Goal: Task Accomplishment & Management: Use online tool/utility

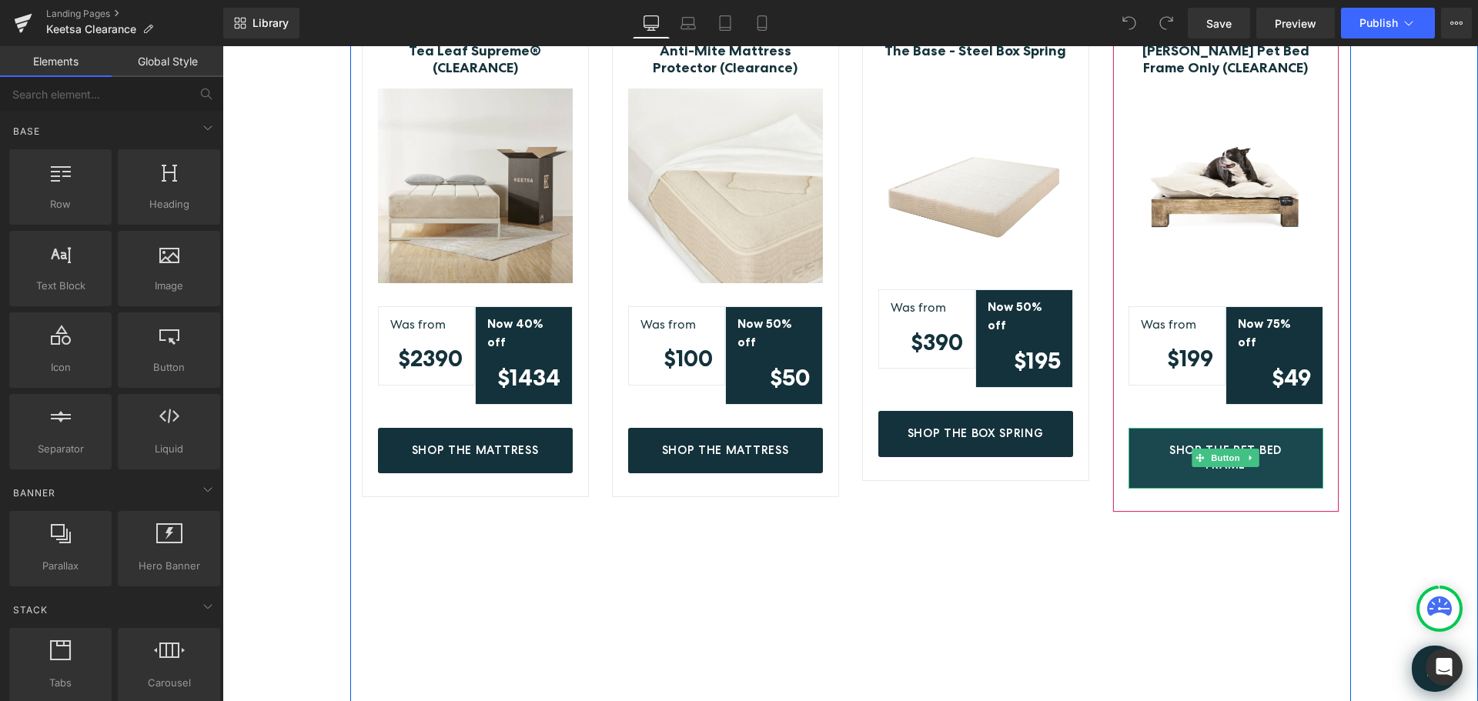
click at [1250, 428] on link "Shop The Pet Bed Frame" at bounding box center [1226, 459] width 195 height 62
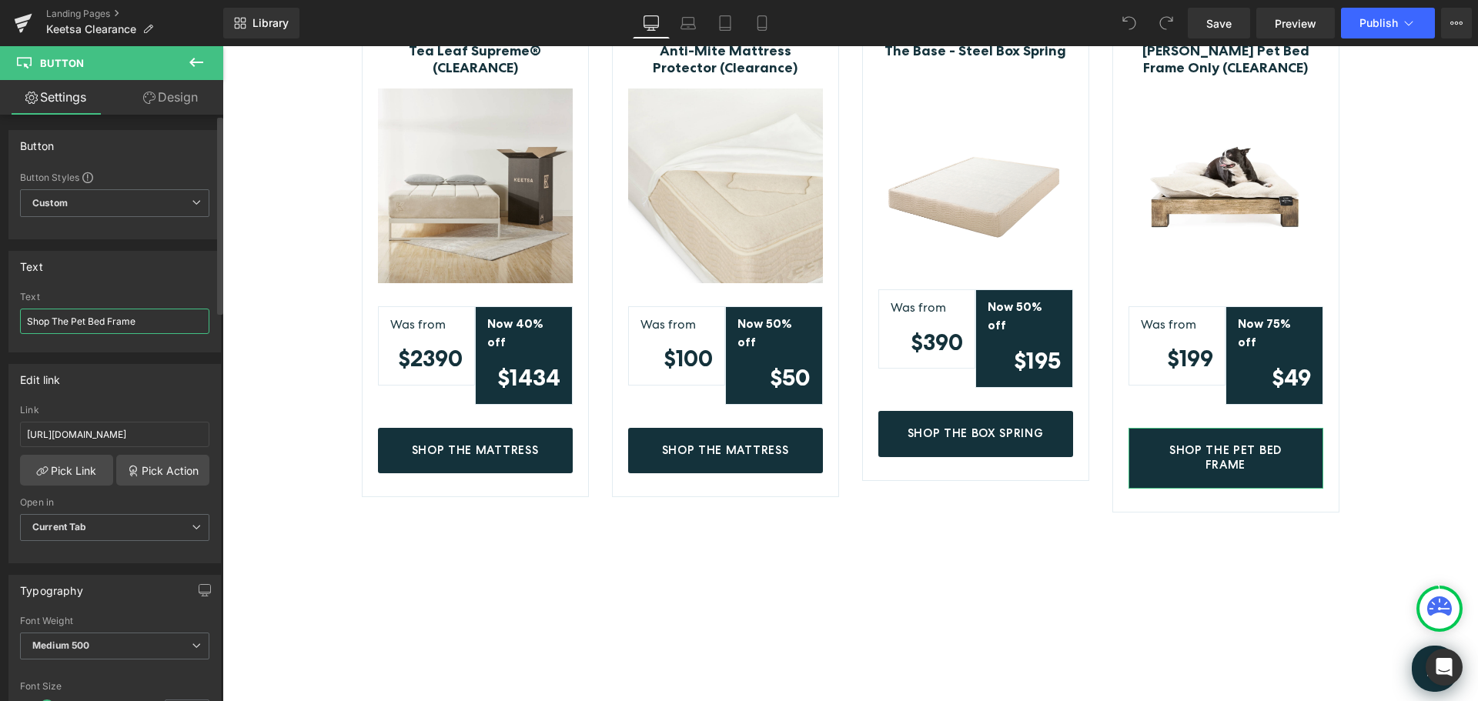
drag, startPoint x: 152, startPoint y: 321, endPoint x: 109, endPoint y: 323, distance: 43.9
click at [109, 323] on input "Shop The Pet Bed Frame" at bounding box center [114, 321] width 189 height 25
type input "Shop The Pet Bed"
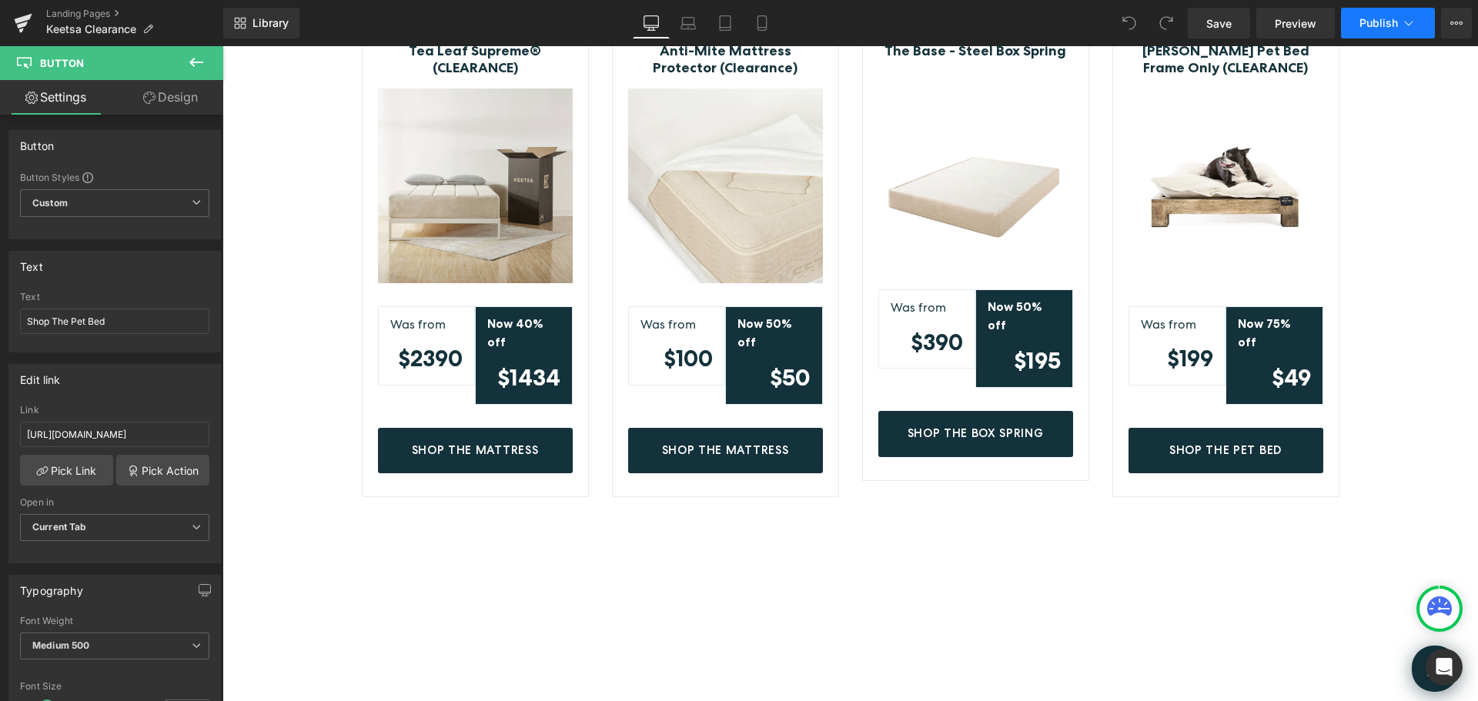
click at [1380, 25] on span "Publish" at bounding box center [1379, 23] width 38 height 12
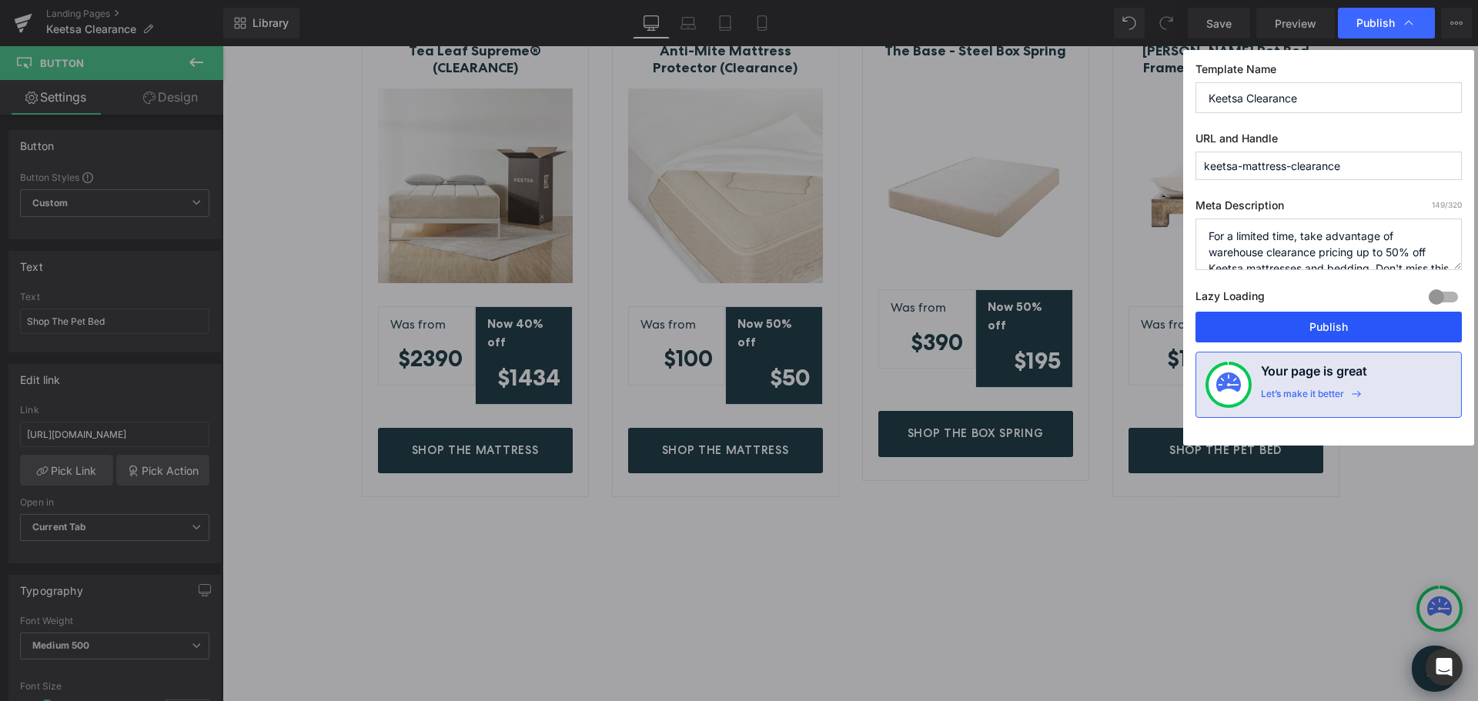
click at [0, 0] on button "Publish" at bounding box center [0, 0] width 0 height 0
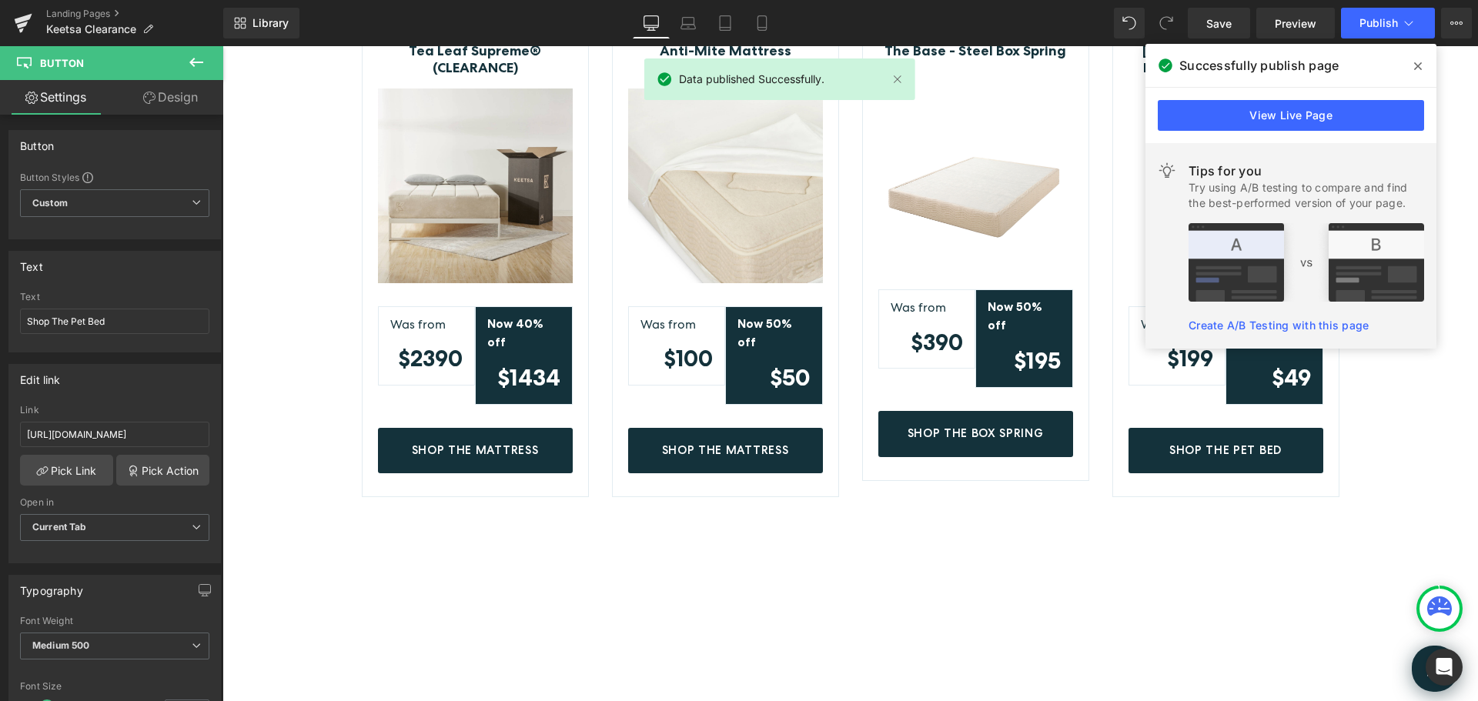
click at [0, 0] on icon at bounding box center [0, 0] width 0 height 0
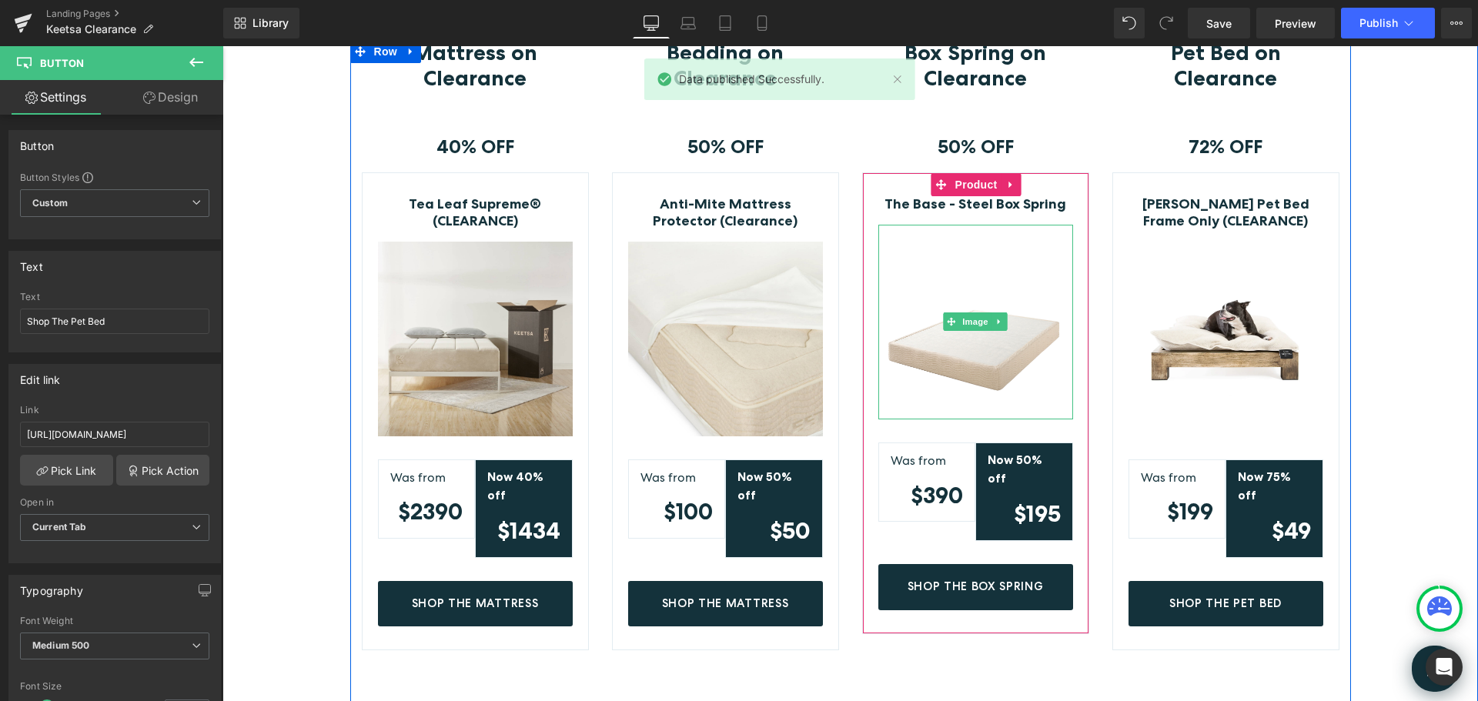
scroll to position [462, 0]
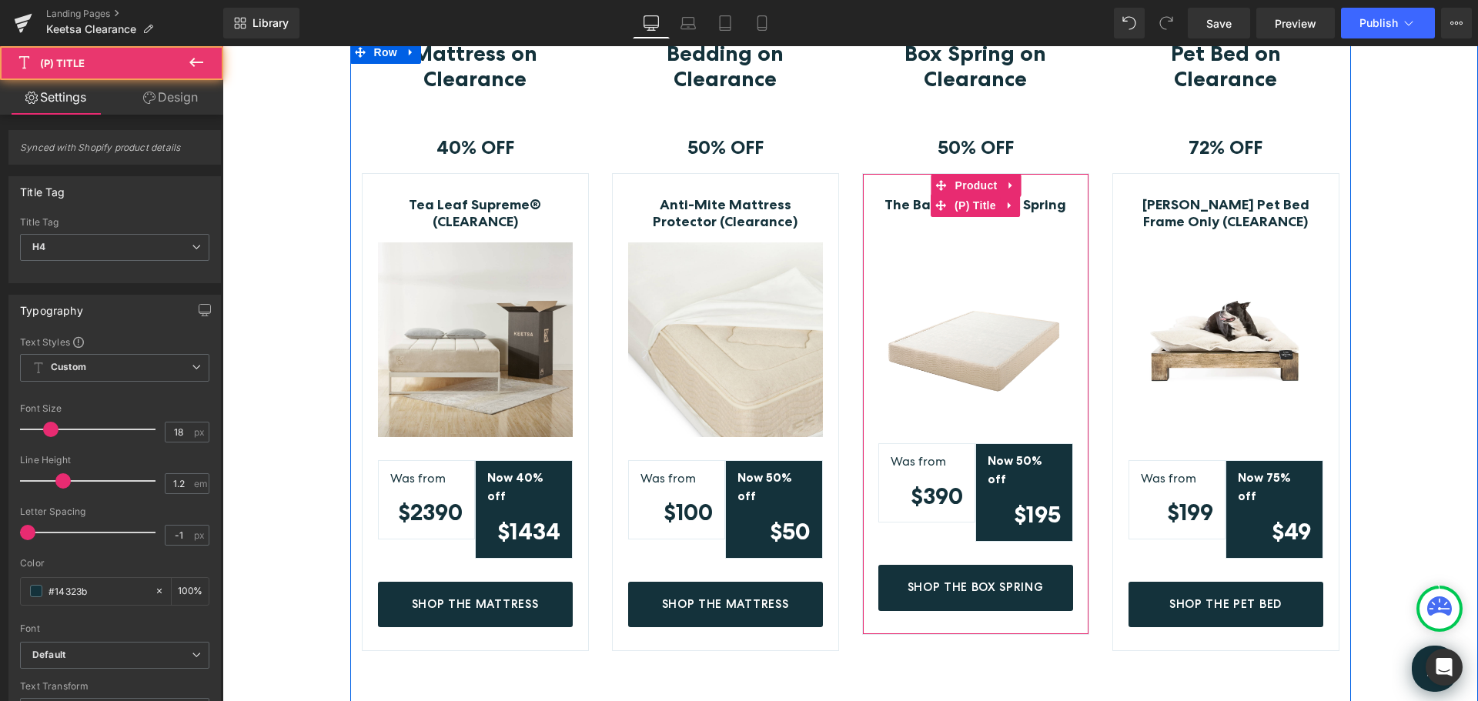
click at [1033, 207] on link "The Base - Steel Box Spring" at bounding box center [976, 205] width 182 height 17
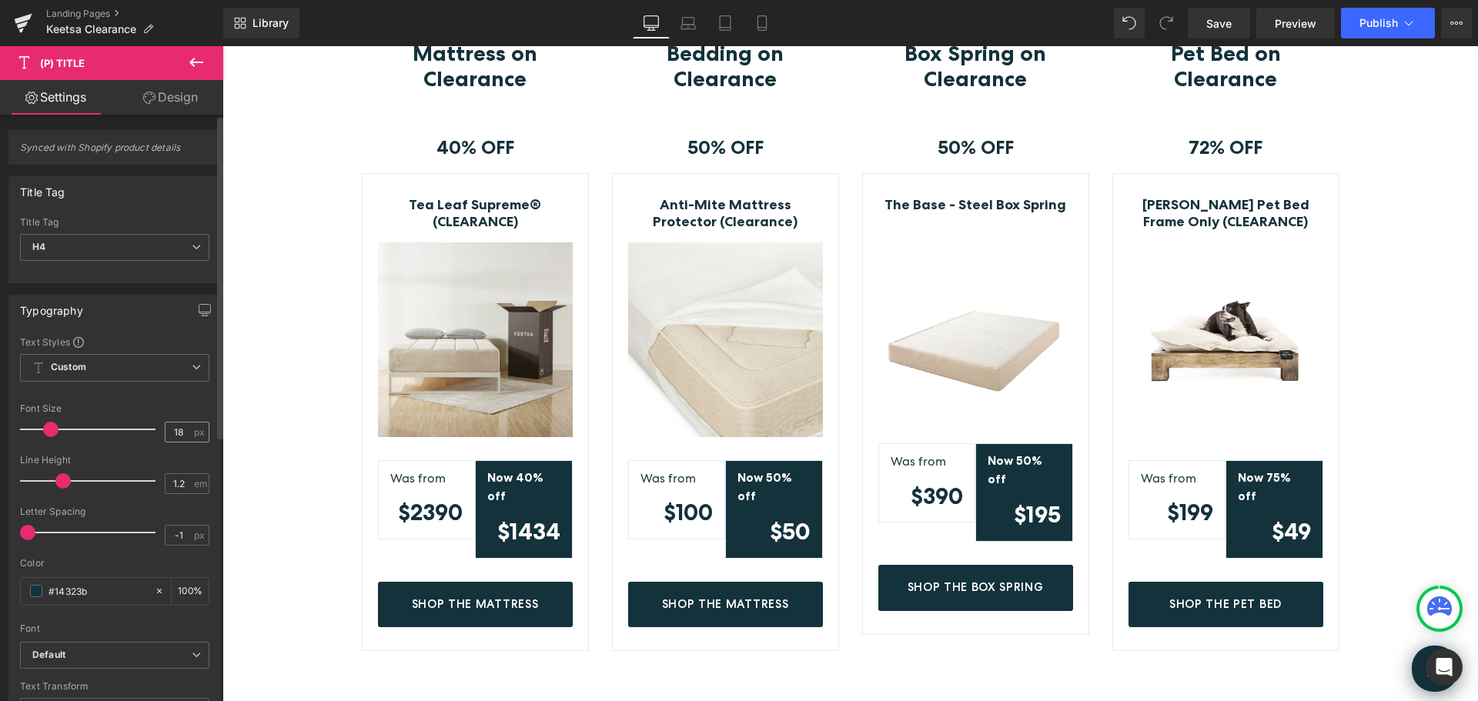
click at [181, 431] on input "18" at bounding box center [179, 432] width 27 height 19
drag, startPoint x: 182, startPoint y: 431, endPoint x: 168, endPoint y: 431, distance: 13.9
click at [168, 431] on input "18" at bounding box center [179, 432] width 27 height 19
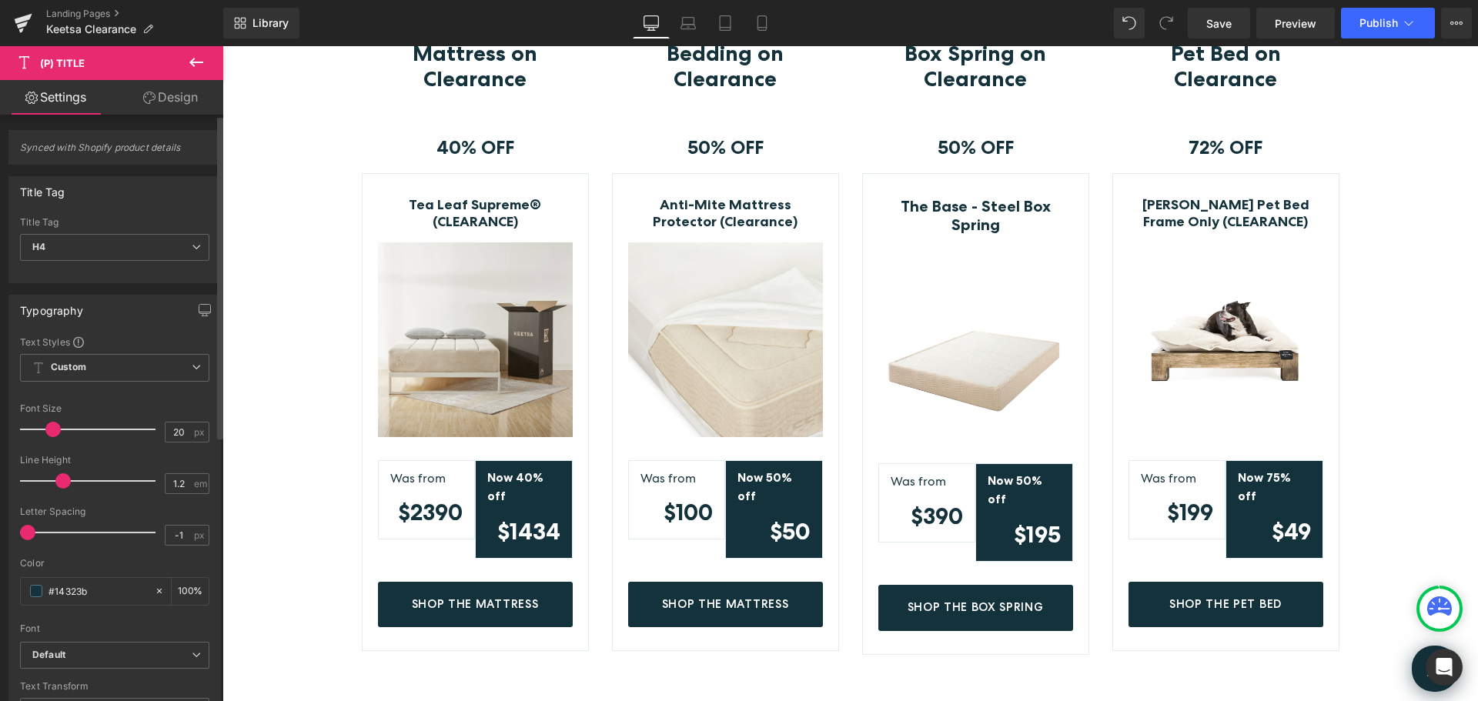
drag, startPoint x: 172, startPoint y: 433, endPoint x: 156, endPoint y: 433, distance: 16.2
click at [156, 433] on div "Font Size 20 px" at bounding box center [114, 429] width 189 height 52
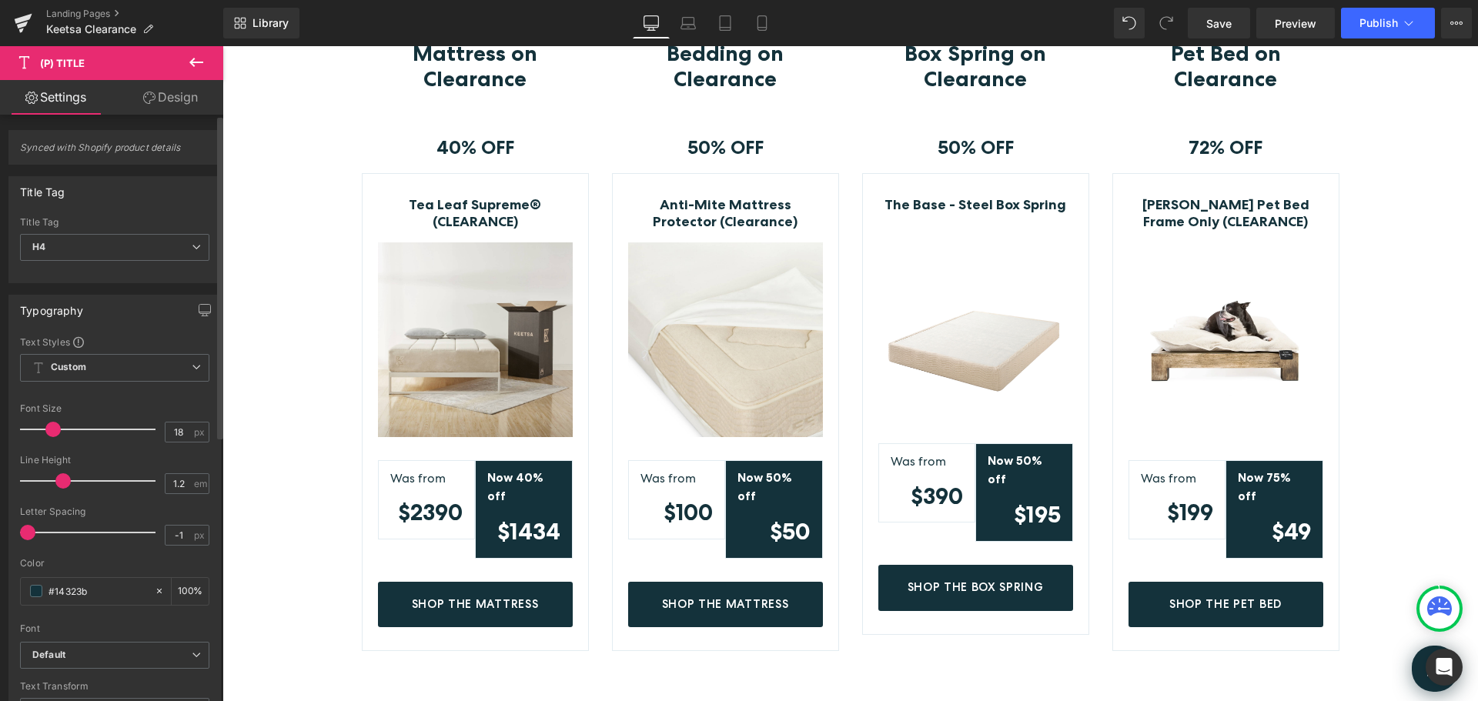
type input "18"
click at [1374, 27] on span "Publish" at bounding box center [1379, 23] width 38 height 12
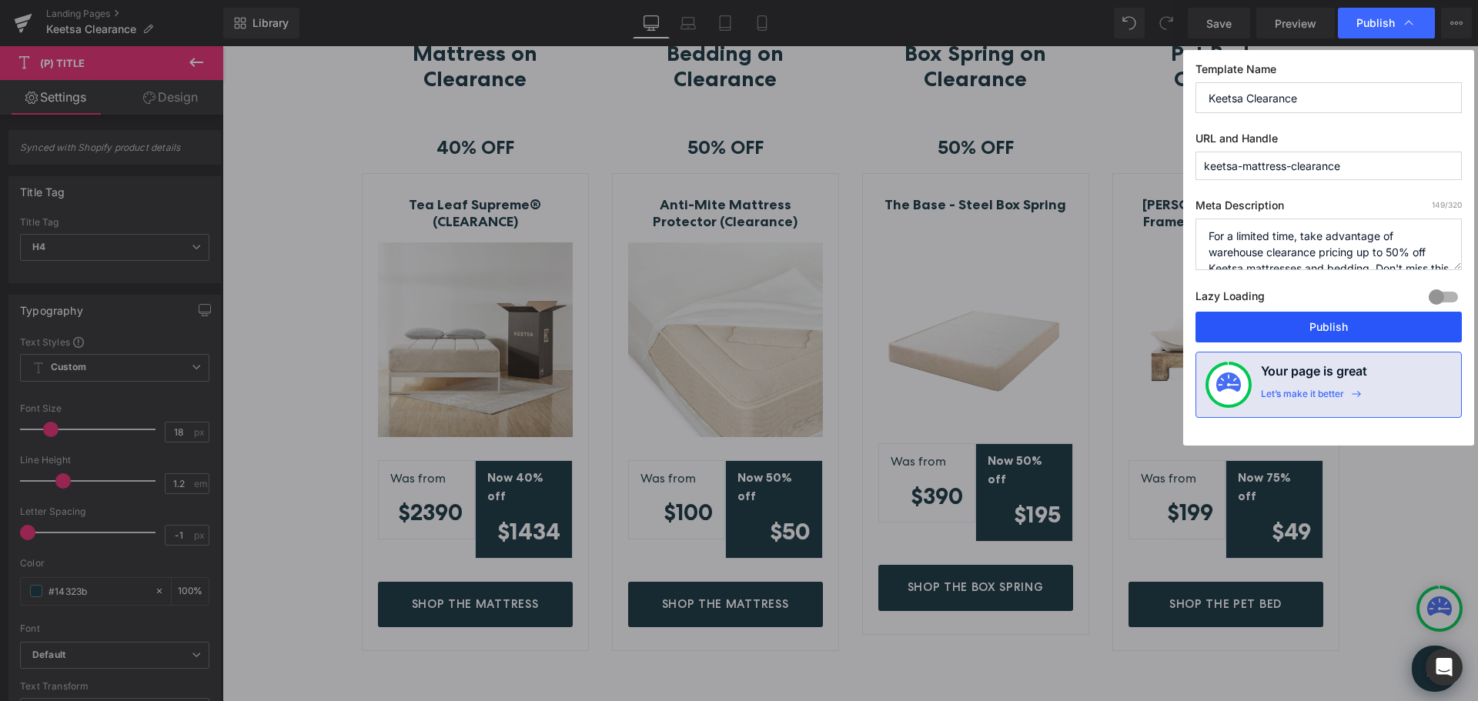
click at [0, 0] on button "Publish" at bounding box center [0, 0] width 0 height 0
